Goal: Information Seeking & Learning: Check status

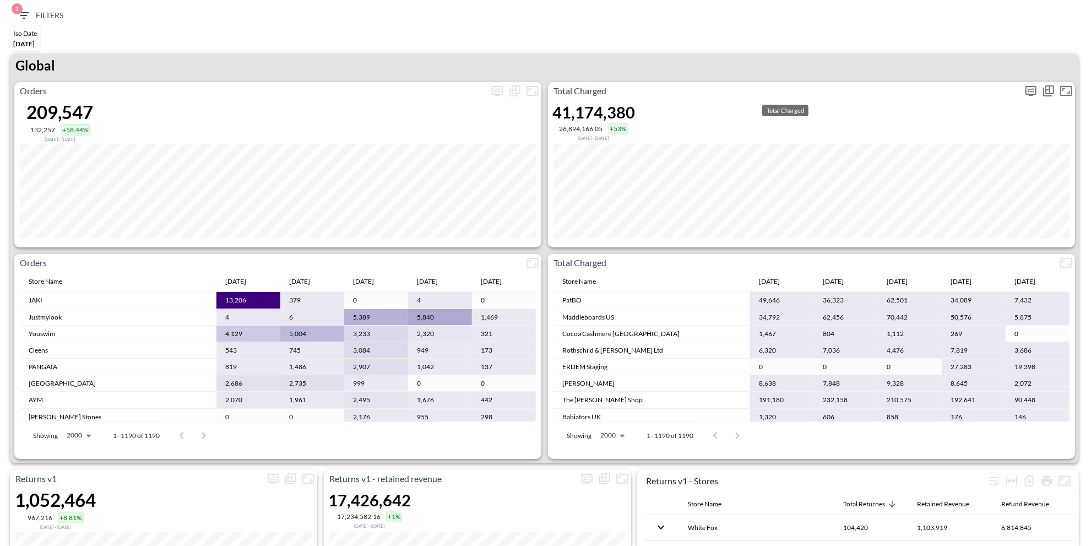
click at [1033, 94] on icon "more" at bounding box center [1030, 91] width 11 height 10
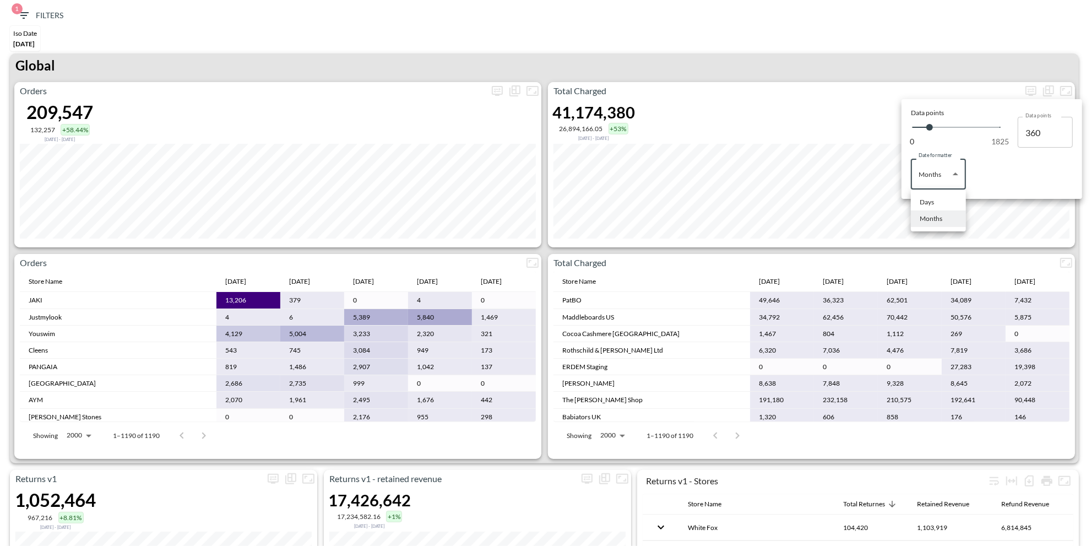
click at [939, 184] on body "BI.P.EYE, Interactive Analytics Dashboards 1 Filters Iso Date [DATE] Returns v2…" at bounding box center [545, 273] width 1091 height 546
click at [927, 206] on div "Days" at bounding box center [927, 202] width 14 height 10
type input "Days"
click at [802, 52] on div at bounding box center [545, 273] width 1091 height 546
click at [948, 252] on div "Orders 209,547 132,257 +58.44% Dec 19, 2024 - May 01, 2025 Total Charged 41,174…" at bounding box center [544, 270] width 1069 height 377
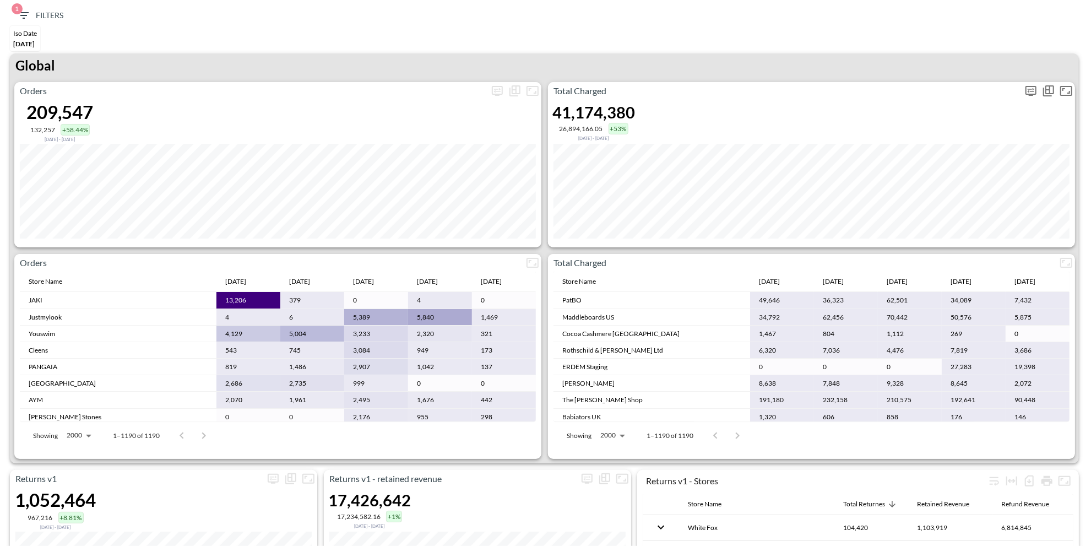
click at [1028, 91] on icon "more" at bounding box center [1031, 90] width 7 height 4
click at [939, 177] on body "BI.P.EYE, Interactive Analytics Dashboards 1 Filters Iso Date [DATE] Returns v2…" at bounding box center [545, 273] width 1091 height 546
click at [936, 207] on li "Days" at bounding box center [938, 202] width 55 height 17
type input "Days"
click at [828, 54] on div at bounding box center [545, 273] width 1091 height 546
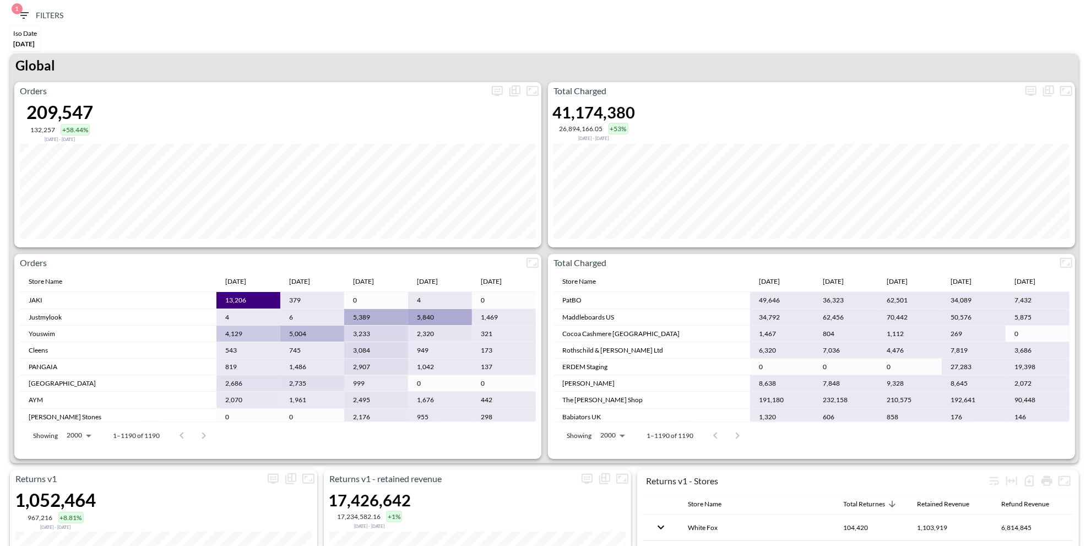
click at [828, 54] on div "Global" at bounding box center [544, 67] width 1069 height 29
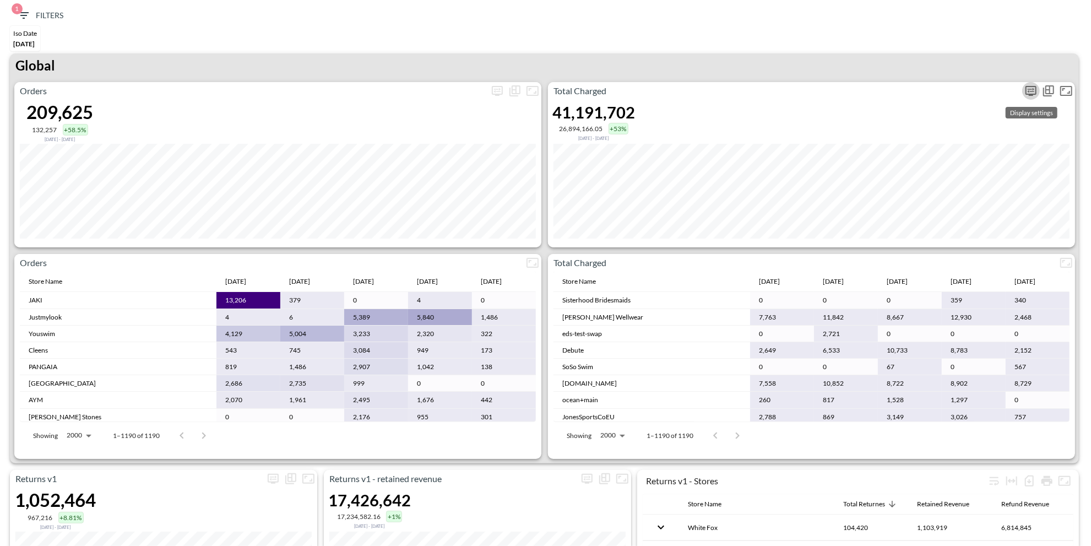
click at [1024, 88] on icon "more" at bounding box center [1030, 90] width 13 height 13
click at [920, 175] on body "BI.P.EYE, Interactive Analytics Dashboards 1 Filters Iso Date May 01, 2025 Retu…" at bounding box center [545, 273] width 1091 height 546
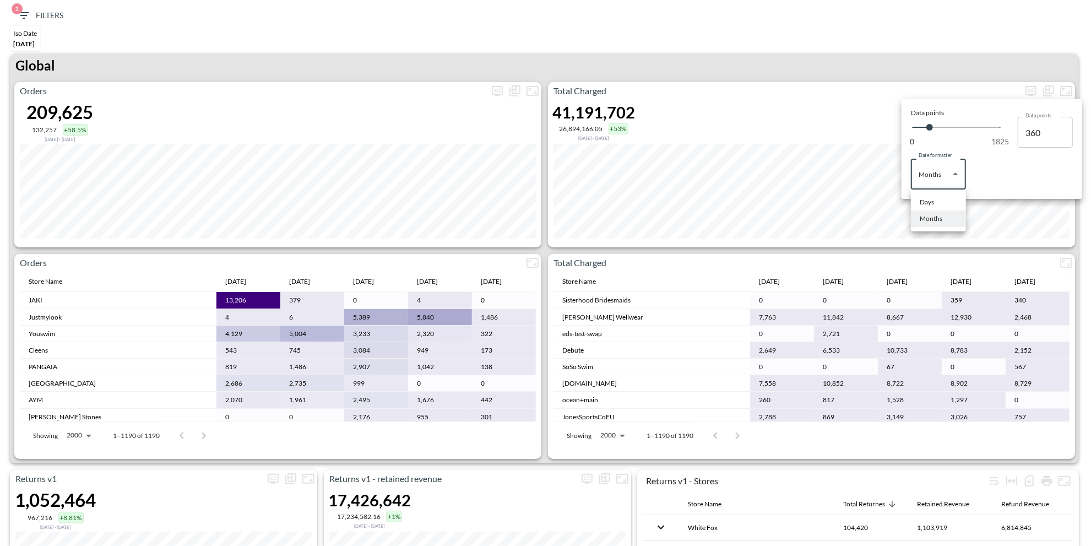
click at [911, 196] on li "Days" at bounding box center [938, 202] width 55 height 17
type input "Days"
click at [813, 51] on div at bounding box center [545, 273] width 1091 height 546
